Goal: Task Accomplishment & Management: Manage account settings

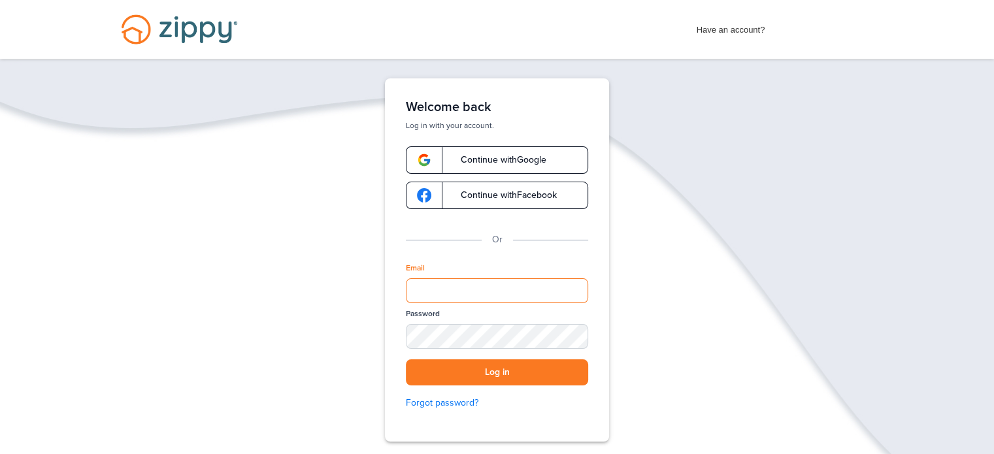
click at [457, 292] on input "Email" at bounding box center [497, 290] width 182 height 25
click at [565, 336] on div "SHOW" at bounding box center [571, 337] width 29 height 12
click at [449, 297] on input "Email" at bounding box center [497, 290] width 182 height 25
type input "**********"
click at [406, 359] on button "Log in" at bounding box center [497, 372] width 182 height 27
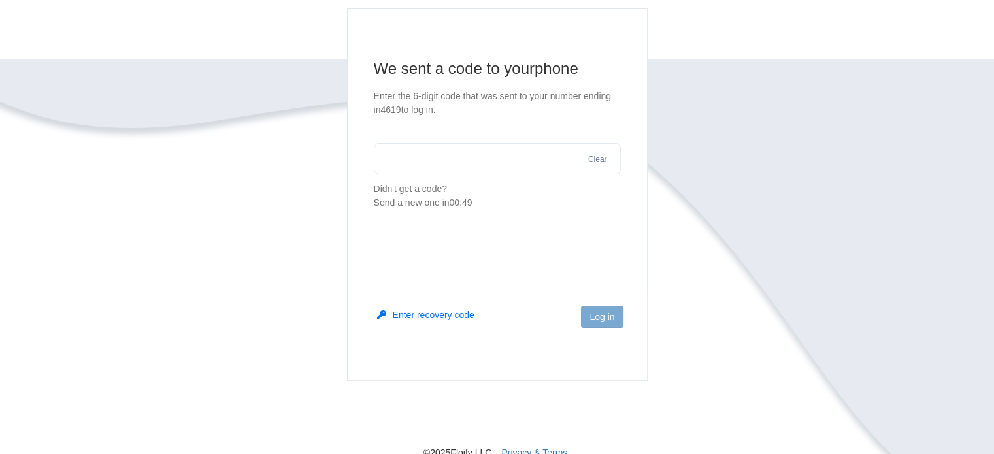
scroll to position [170, 0]
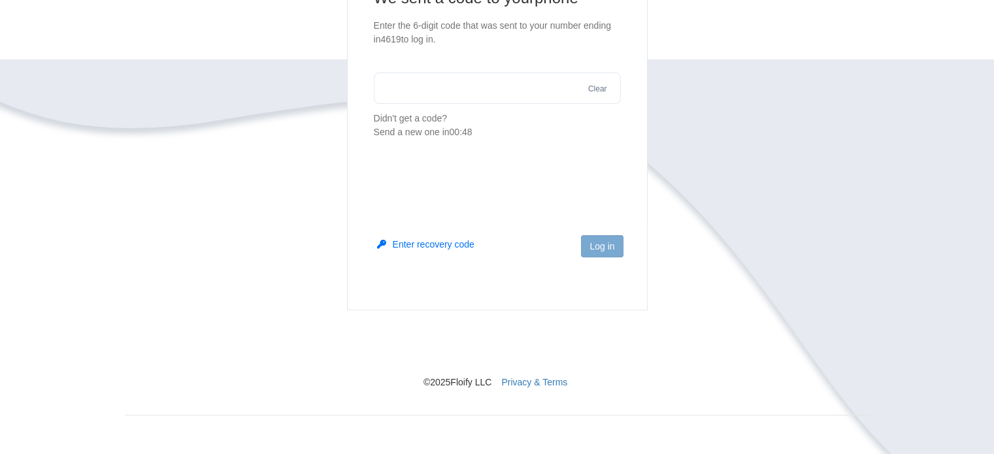
click at [427, 243] on button "Enter recovery code" at bounding box center [425, 244] width 97 height 13
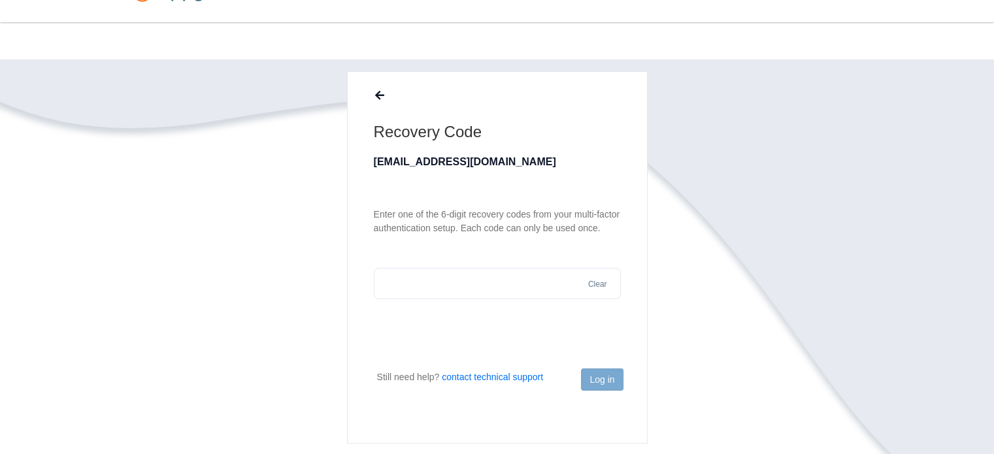
scroll to position [0, 0]
